Goal: Information Seeking & Learning: Learn about a topic

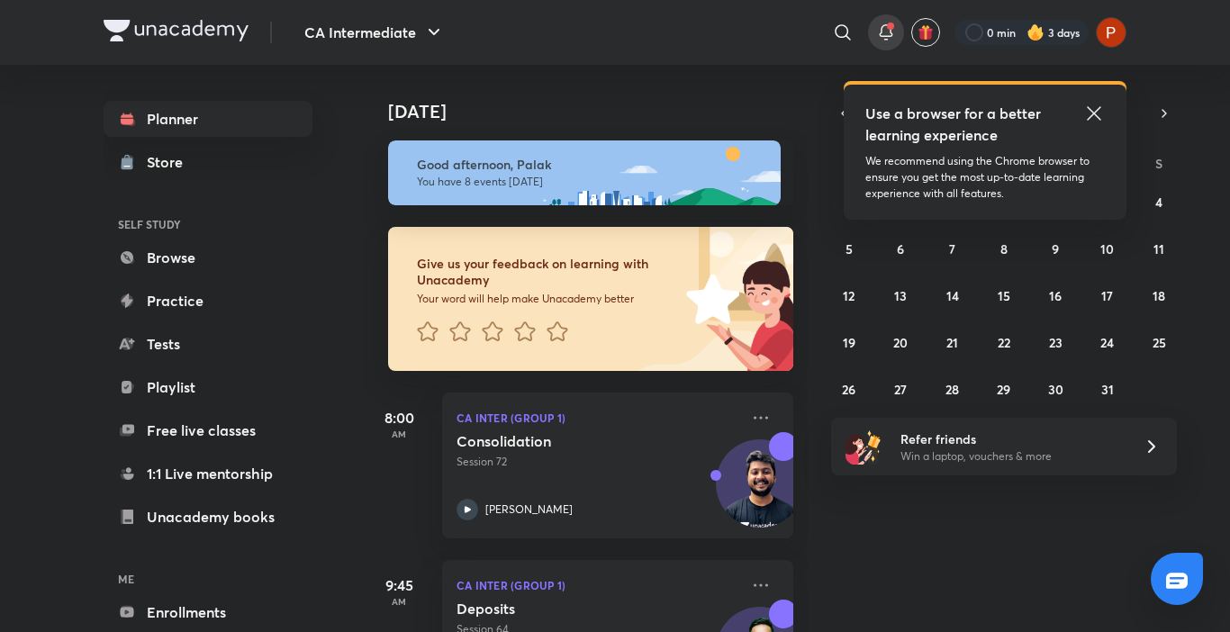
click at [872, 37] on div at bounding box center [886, 32] width 36 height 36
click at [1101, 113] on icon at bounding box center [1094, 114] width 22 height 22
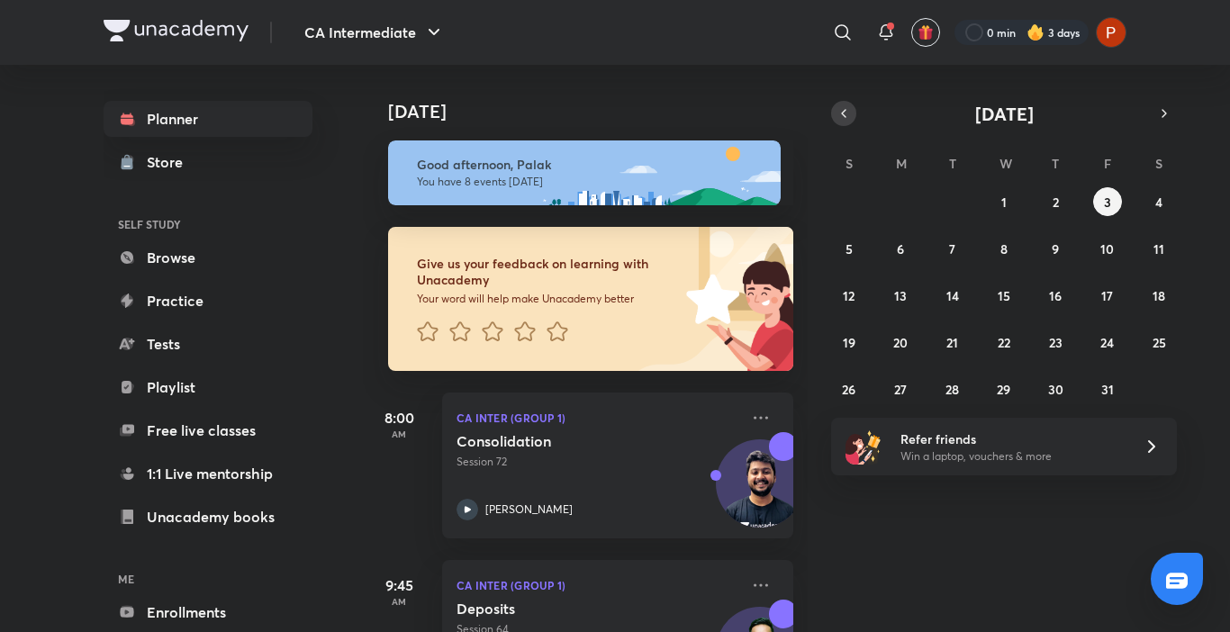
click at [848, 109] on icon "button" at bounding box center [843, 113] width 14 height 16
click at [957, 377] on button "30" at bounding box center [952, 388] width 29 height 29
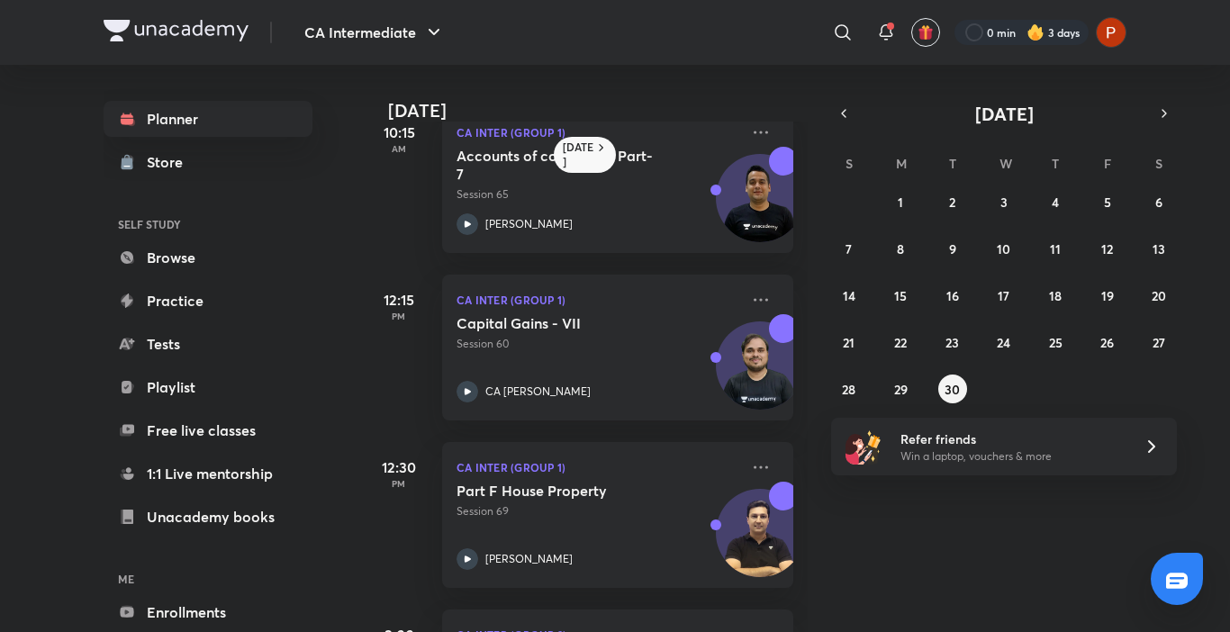
scroll to position [680, 0]
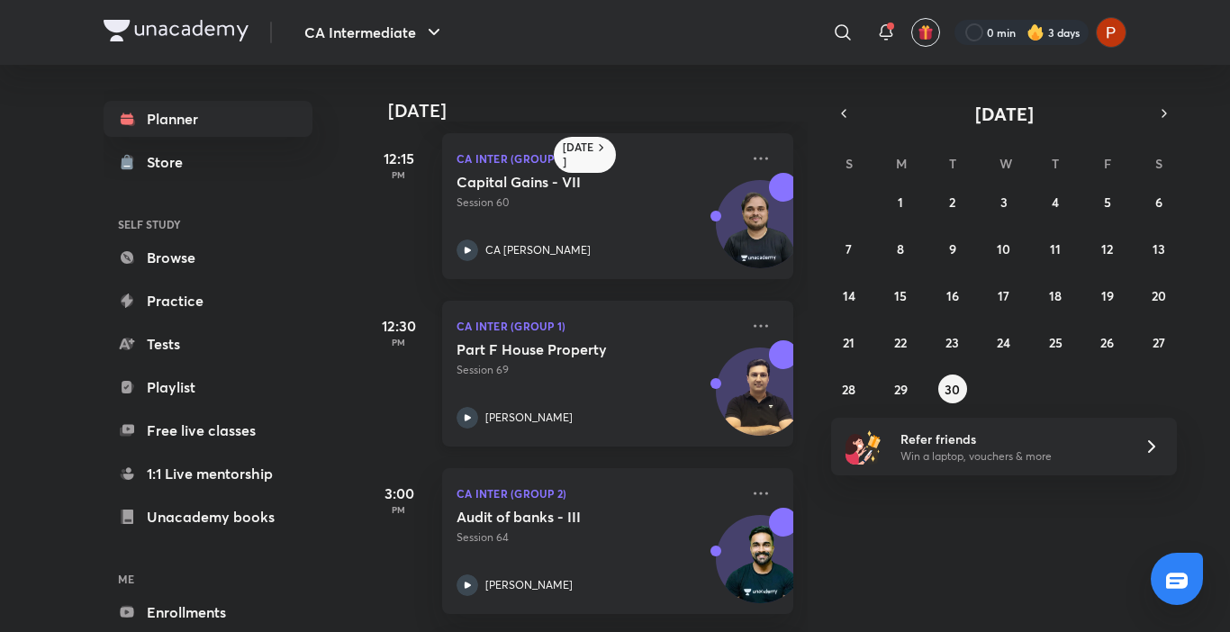
click at [462, 416] on icon at bounding box center [467, 418] width 22 height 22
